Goal: Task Accomplishment & Management: Use online tool/utility

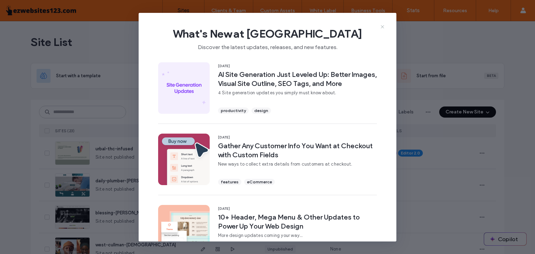
click at [382, 26] on use at bounding box center [382, 26] width 3 height 3
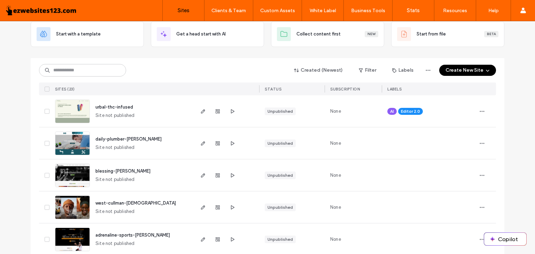
scroll to position [41, 0]
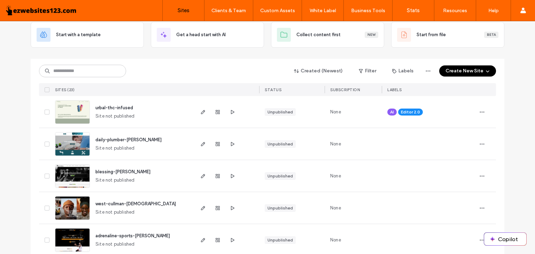
click at [59, 180] on img at bounding box center [72, 188] width 34 height 47
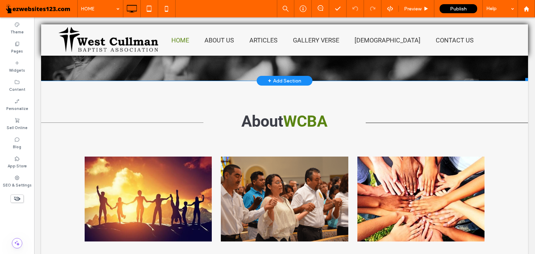
scroll to position [210, 0]
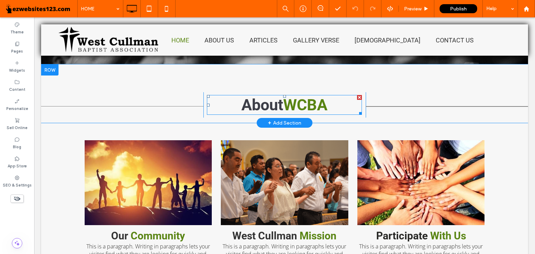
click at [300, 103] on span "WCBA" at bounding box center [305, 105] width 44 height 18
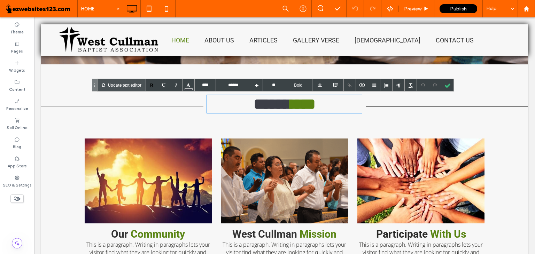
click at [291, 110] on span "****" at bounding box center [303, 103] width 25 height 15
drag, startPoint x: 286, startPoint y: 106, endPoint x: 323, endPoint y: 115, distance: 37.9
click at [323, 113] on h2 "***** ****" at bounding box center [284, 104] width 155 height 18
type input "*********"
click at [129, 41] on div at bounding box center [284, 39] width 487 height 31
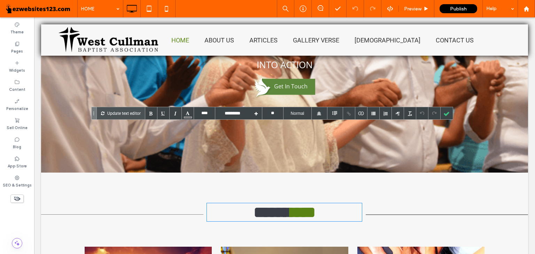
scroll to position [24, 0]
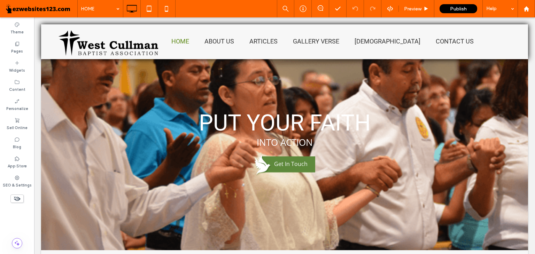
click at [129, 41] on img at bounding box center [109, 43] width 101 height 26
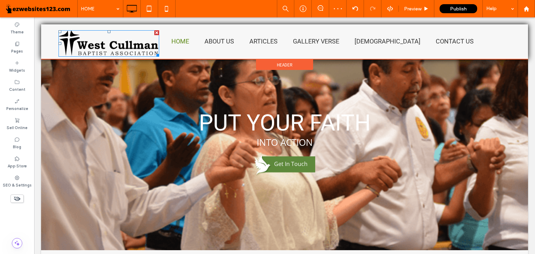
click at [129, 41] on img at bounding box center [109, 43] width 101 height 26
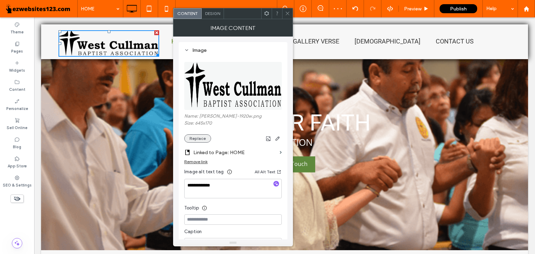
click at [195, 135] on button "Replace" at bounding box center [197, 138] width 27 height 8
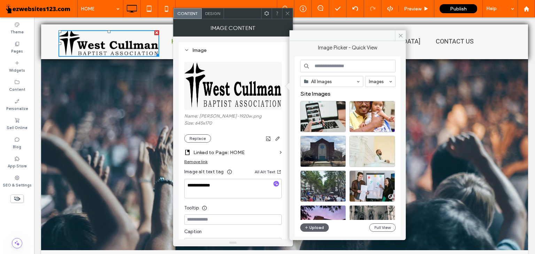
click at [336, 66] on input at bounding box center [347, 66] width 95 height 13
type input "*"
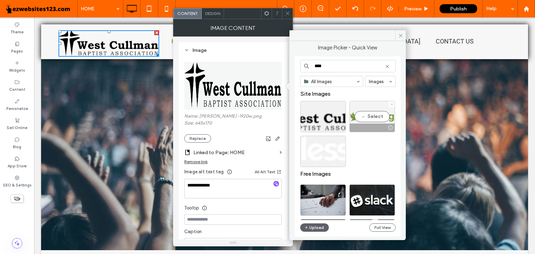
type input "****"
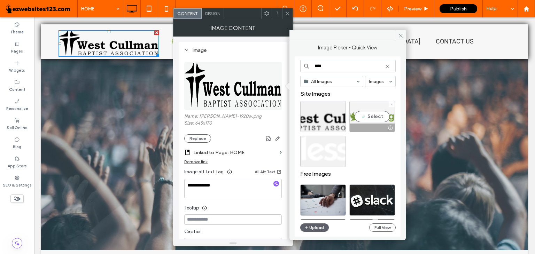
click at [368, 119] on div "Select" at bounding box center [372, 116] width 46 height 31
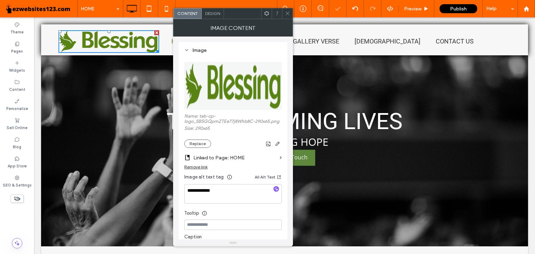
click at [289, 10] on span at bounding box center [287, 13] width 5 height 10
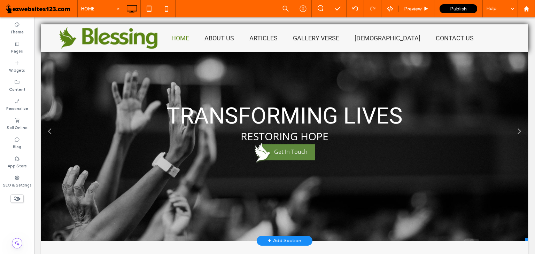
scroll to position [44, 0]
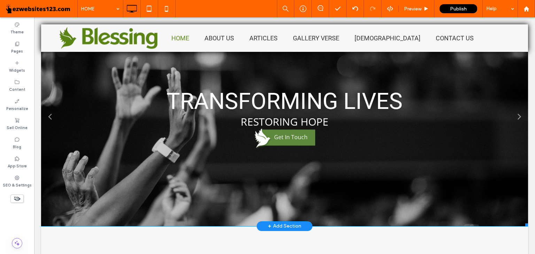
click at [280, 134] on span "Get In Touch" at bounding box center [290, 137] width 49 height 15
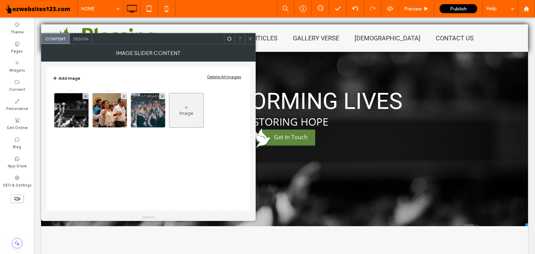
click at [79, 42] on div "Design" at bounding box center [81, 38] width 22 height 10
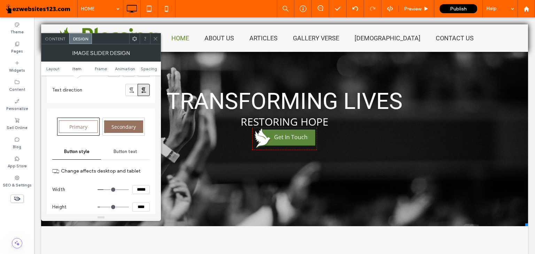
scroll to position [460, 0]
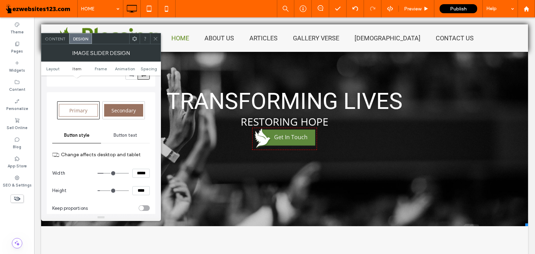
click at [123, 133] on span "Button text" at bounding box center [126, 136] width 24 height 6
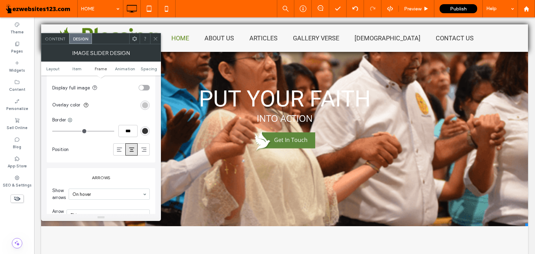
scroll to position [824, 0]
click at [283, 144] on span "Get In Touch" at bounding box center [290, 140] width 49 height 15
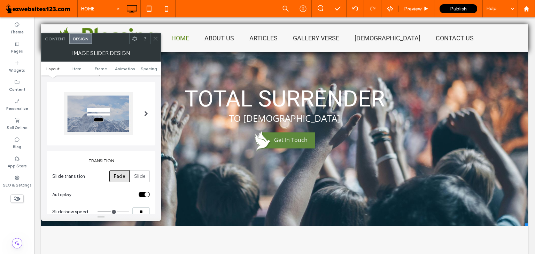
scroll to position [0, 0]
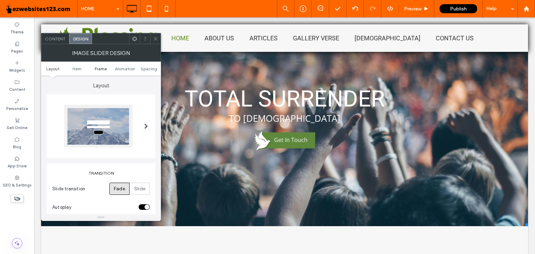
click at [103, 68] on span "Frame" at bounding box center [101, 68] width 12 height 5
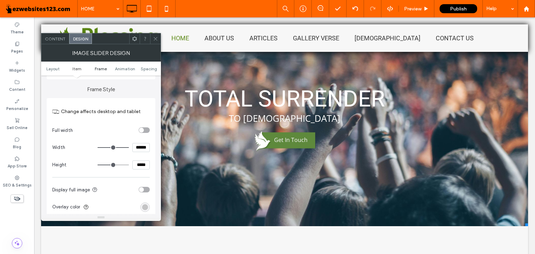
scroll to position [726, 0]
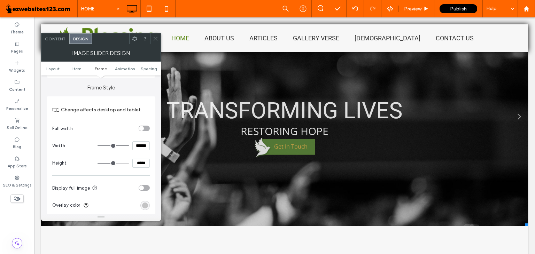
click at [278, 132] on span "Get In Touch" at bounding box center [290, 137] width 49 height 15
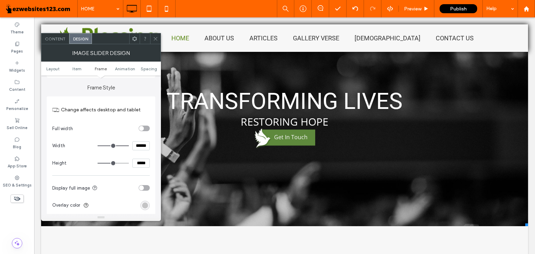
click at [64, 42] on div "Content" at bounding box center [55, 38] width 28 height 10
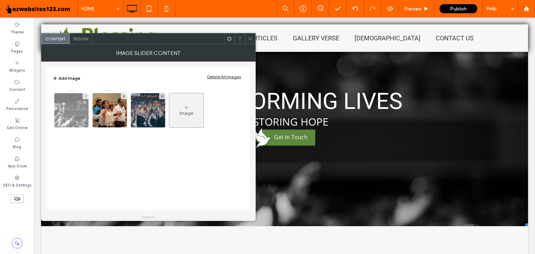
click at [71, 109] on img at bounding box center [71, 110] width 51 height 34
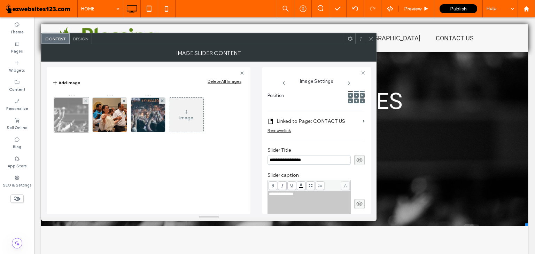
scroll to position [0, 0]
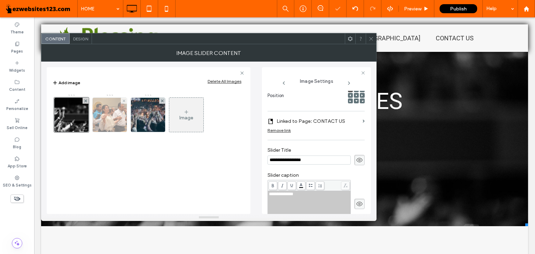
click at [117, 110] on img at bounding box center [109, 115] width 51 height 34
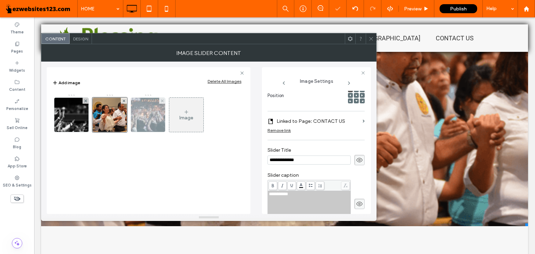
click at [151, 105] on img at bounding box center [148, 115] width 51 height 34
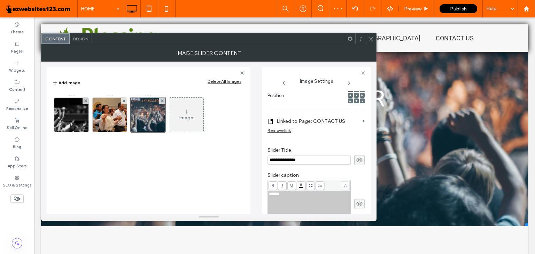
click at [79, 38] on span "Design" at bounding box center [80, 38] width 15 height 5
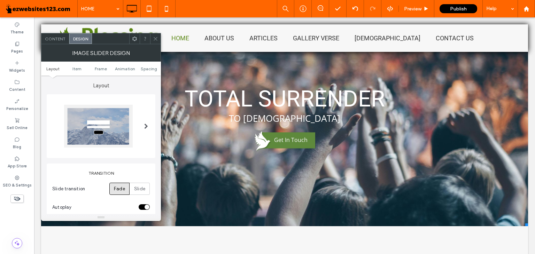
click at [142, 118] on div at bounding box center [146, 126] width 14 height 53
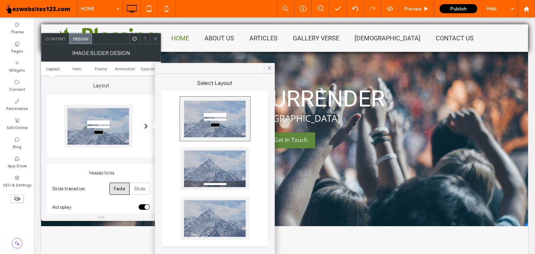
click at [206, 175] on div at bounding box center [214, 168] width 69 height 43
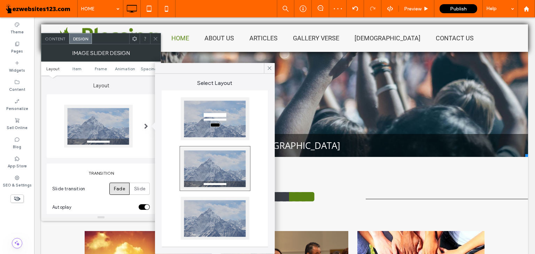
scroll to position [114, 0]
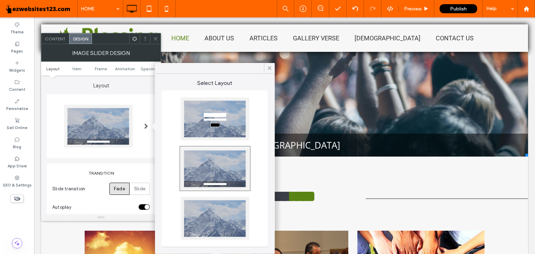
click at [155, 38] on icon at bounding box center [155, 38] width 5 height 5
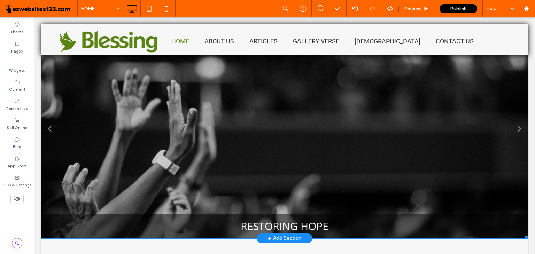
scroll to position [32, 0]
click at [276, 219] on div "TRANSFORMING LIVES RESTORING HOPE Get In Touch" at bounding box center [284, 226] width 487 height 25
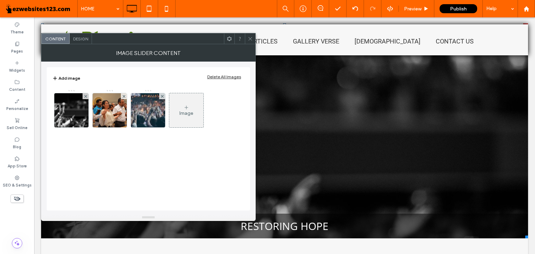
click at [86, 37] on span "Design" at bounding box center [80, 38] width 15 height 5
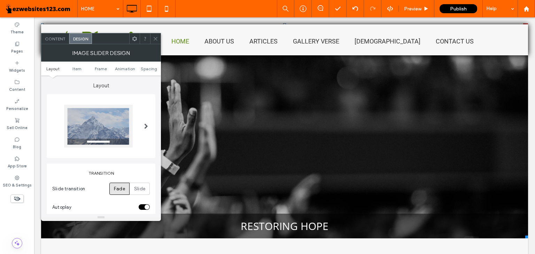
click at [132, 119] on div at bounding box center [98, 126] width 69 height 43
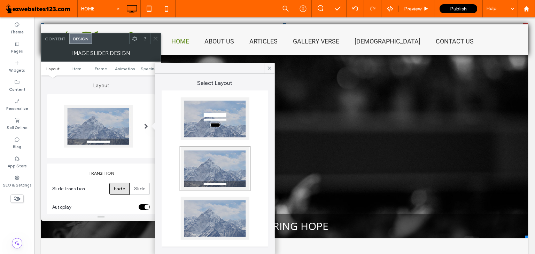
click at [207, 135] on div at bounding box center [214, 119] width 69 height 43
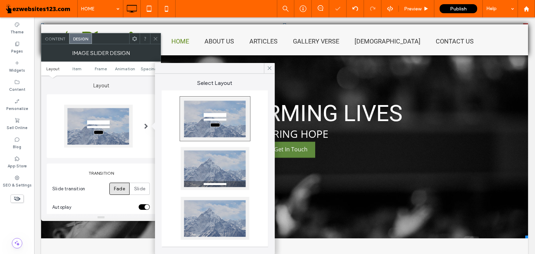
type input "*"
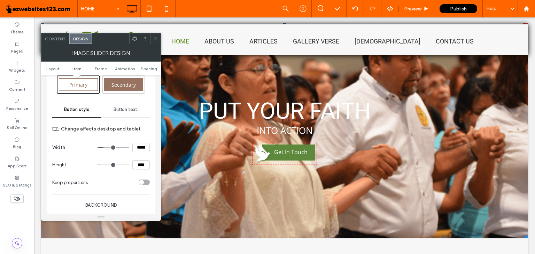
scroll to position [490, 0]
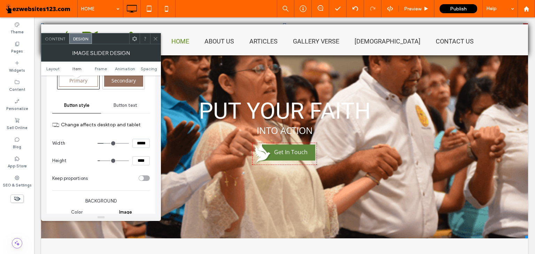
drag, startPoint x: 125, startPoint y: 102, endPoint x: 135, endPoint y: 94, distance: 12.5
click at [125, 103] on span "Button text" at bounding box center [126, 106] width 24 height 6
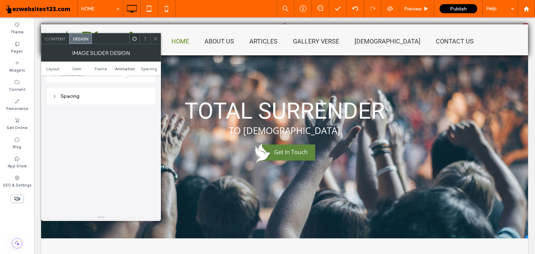
scroll to position [1033, 0]
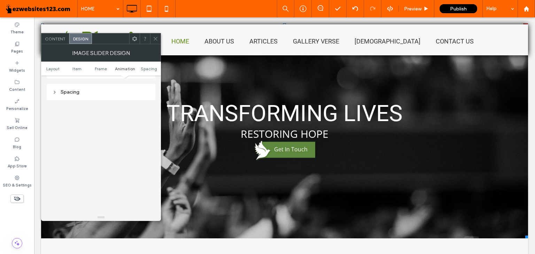
click at [156, 39] on use at bounding box center [155, 38] width 3 height 3
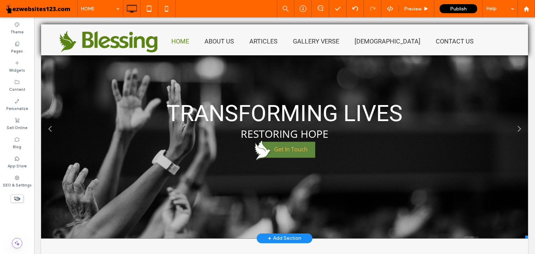
click at [286, 155] on span "Get In Touch" at bounding box center [290, 149] width 49 height 15
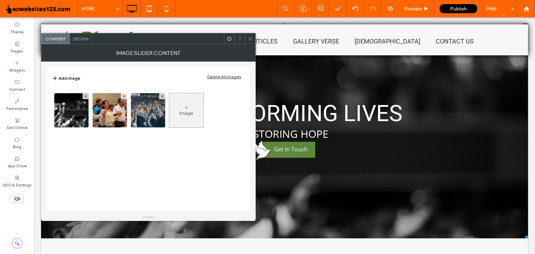
click at [91, 45] on div "Image Slider Content" at bounding box center [148, 52] width 215 height 17
click at [82, 41] on div "Design" at bounding box center [81, 38] width 22 height 10
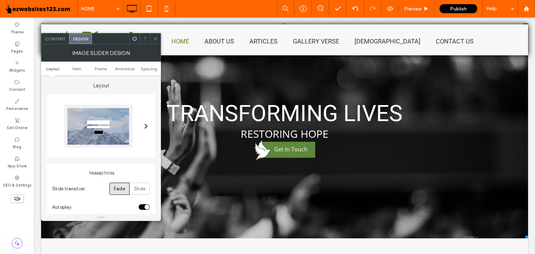
click at [98, 116] on div at bounding box center [98, 126] width 69 height 43
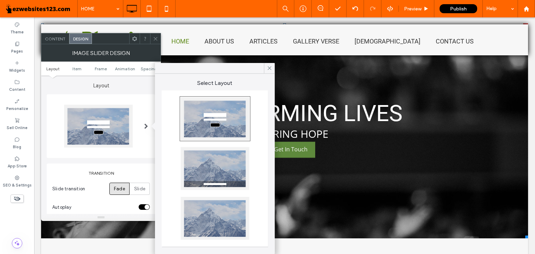
click at [186, 214] on div at bounding box center [214, 218] width 69 height 43
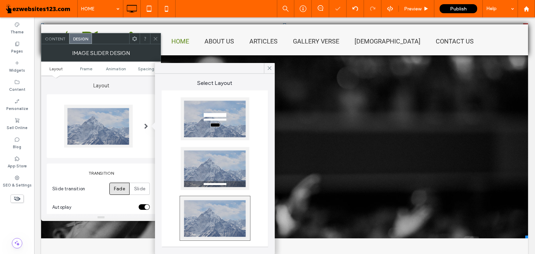
click at [197, 180] on div at bounding box center [214, 168] width 69 height 43
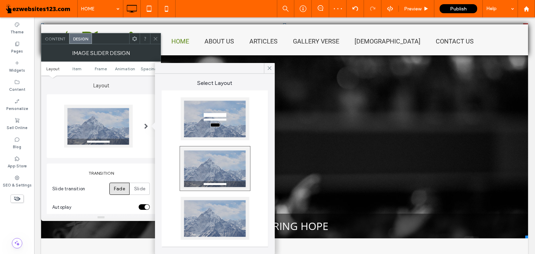
click at [158, 44] on div "Content Design" at bounding box center [101, 38] width 120 height 11
